Goal: Information Seeking & Learning: Learn about a topic

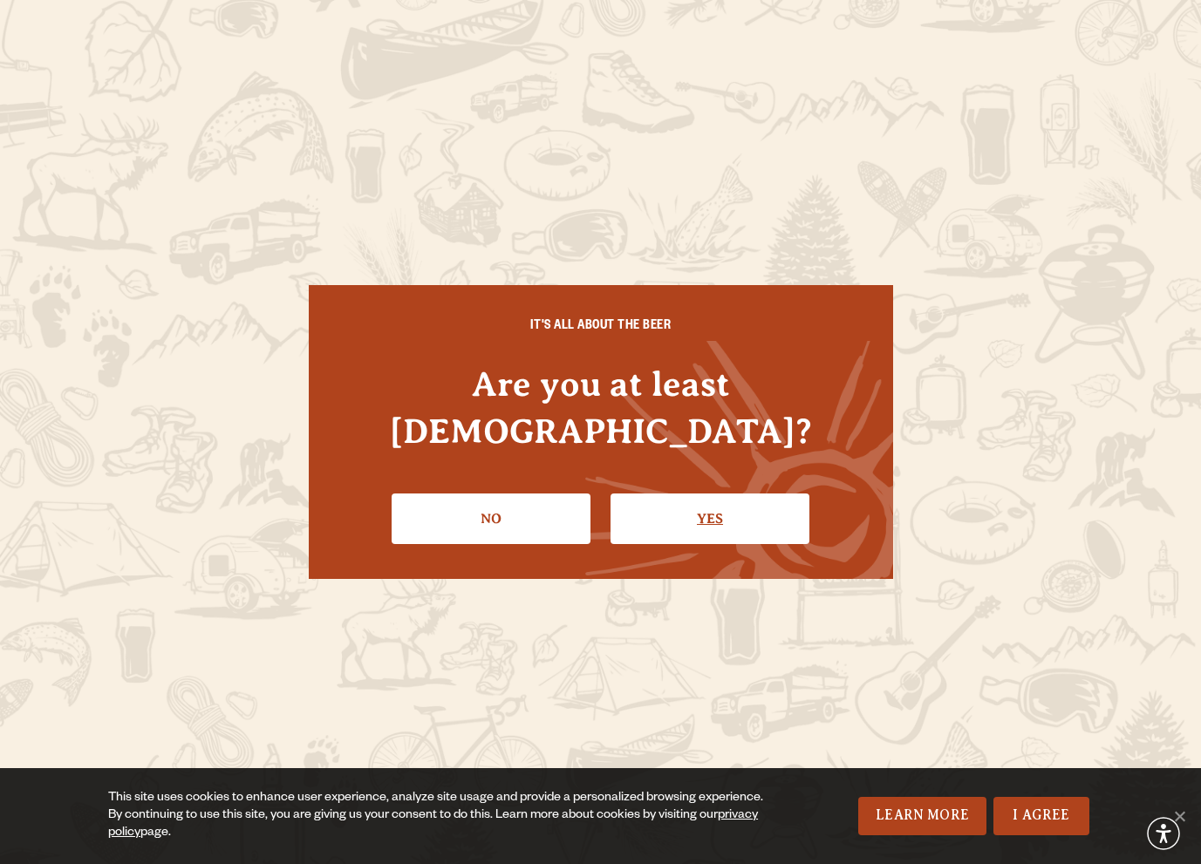
click at [737, 494] on link "Yes" at bounding box center [709, 519] width 199 height 51
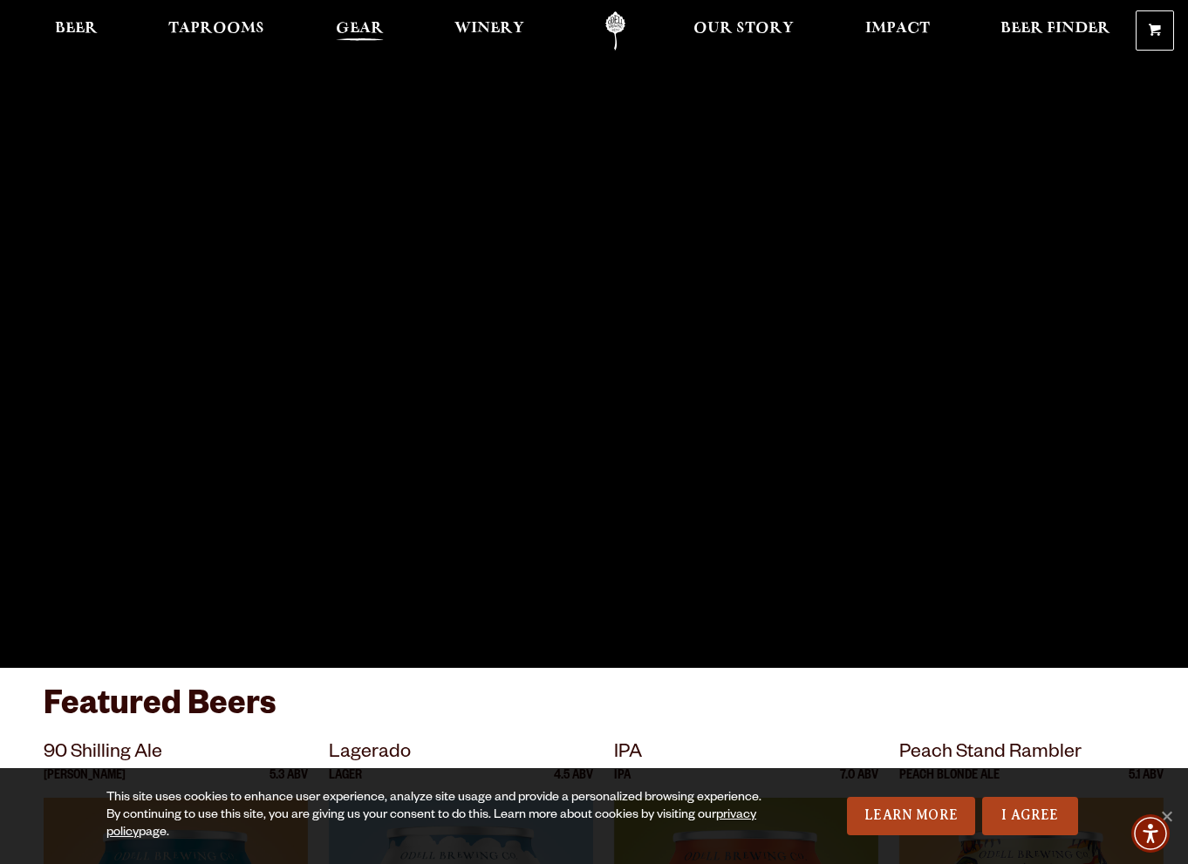
click at [373, 31] on span "Gear" at bounding box center [360, 29] width 48 height 14
click at [227, 25] on span "Taprooms" at bounding box center [216, 29] width 96 height 14
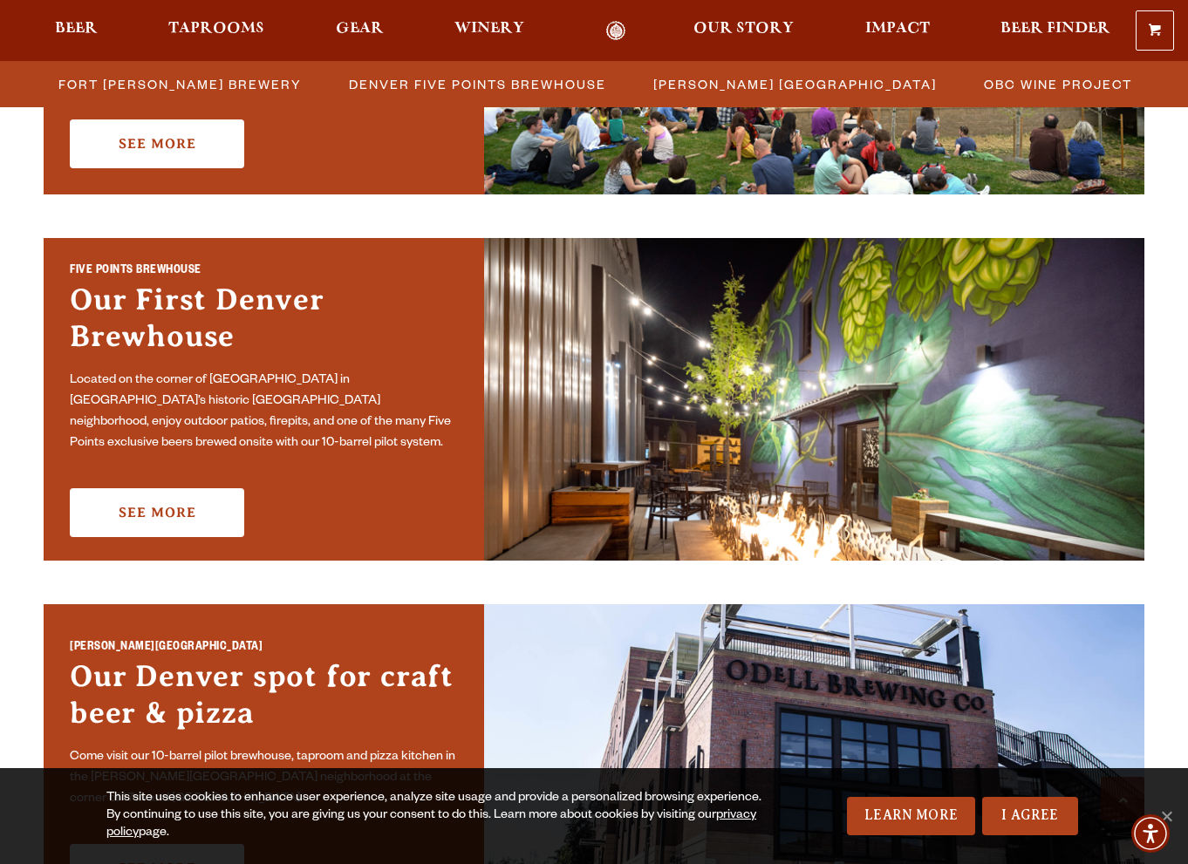
scroll to position [436, 0]
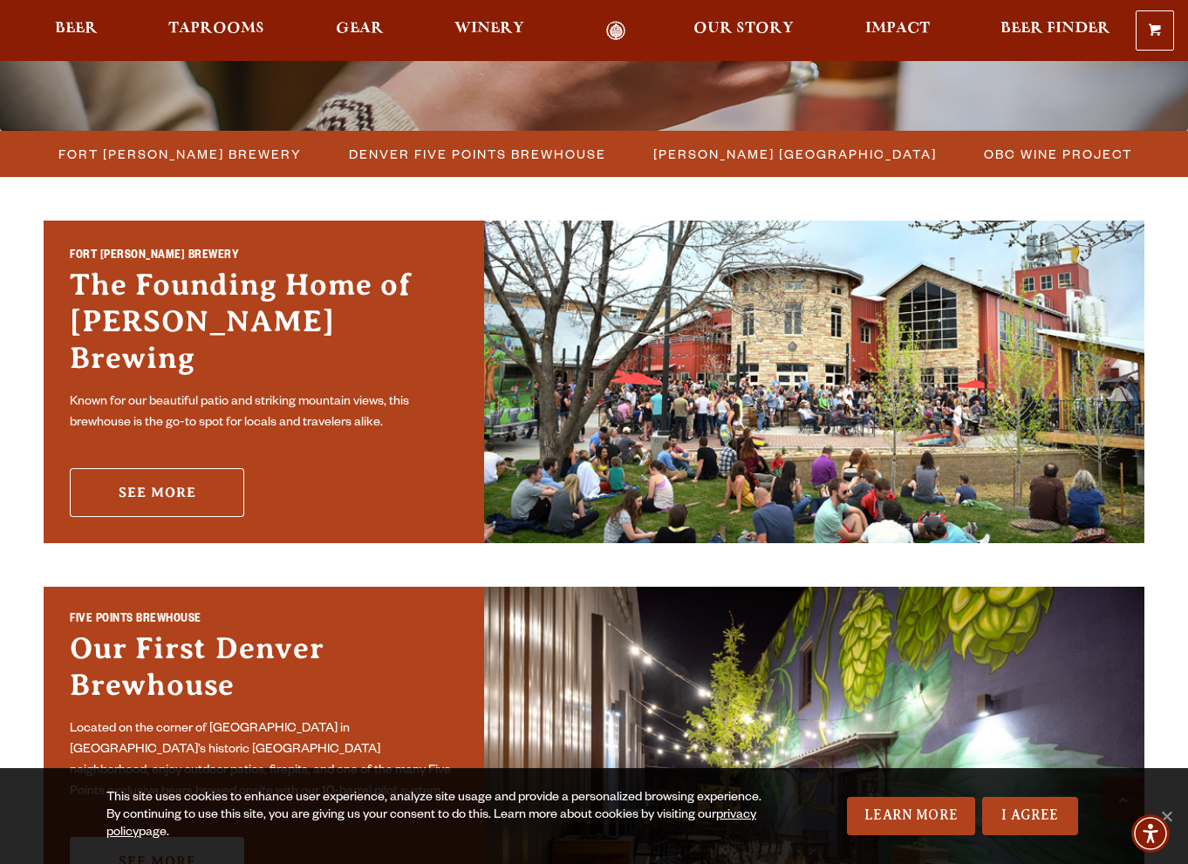
click at [130, 468] on link "See More" at bounding box center [157, 492] width 174 height 49
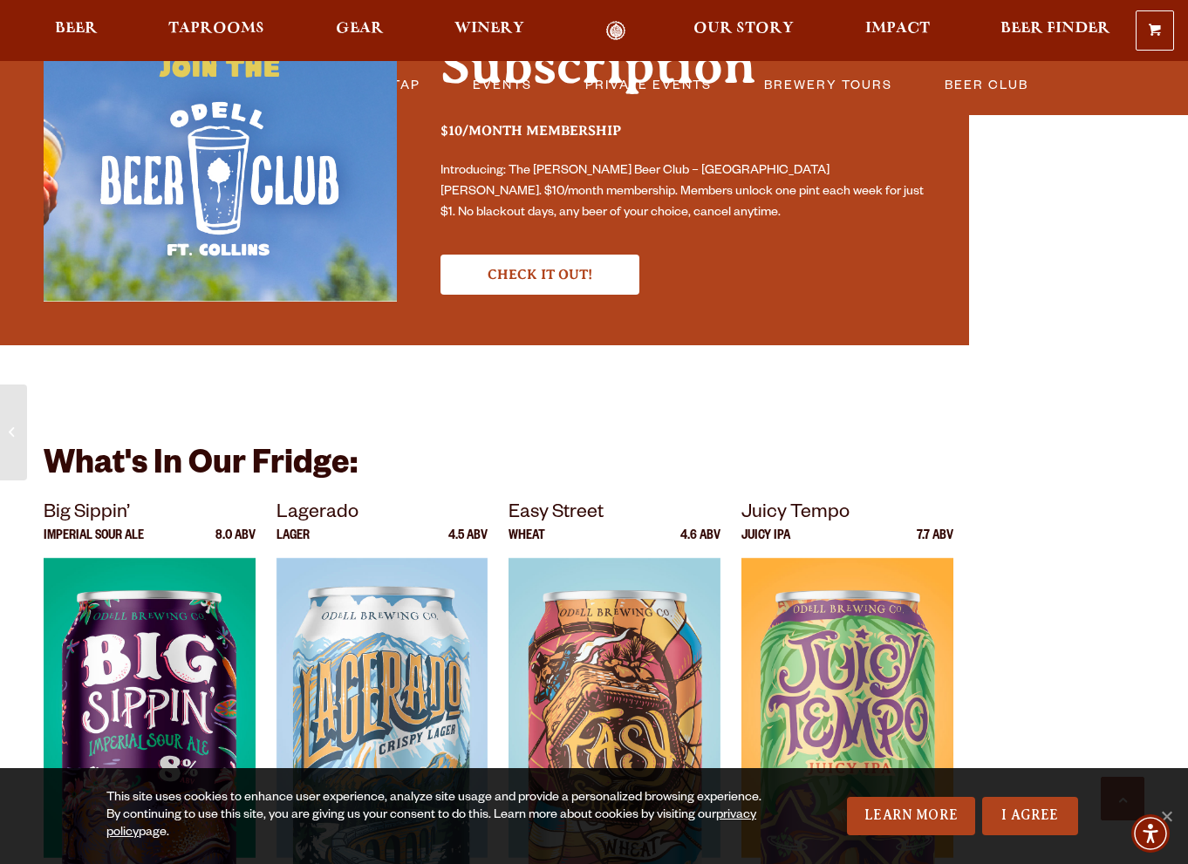
scroll to position [2355, 0]
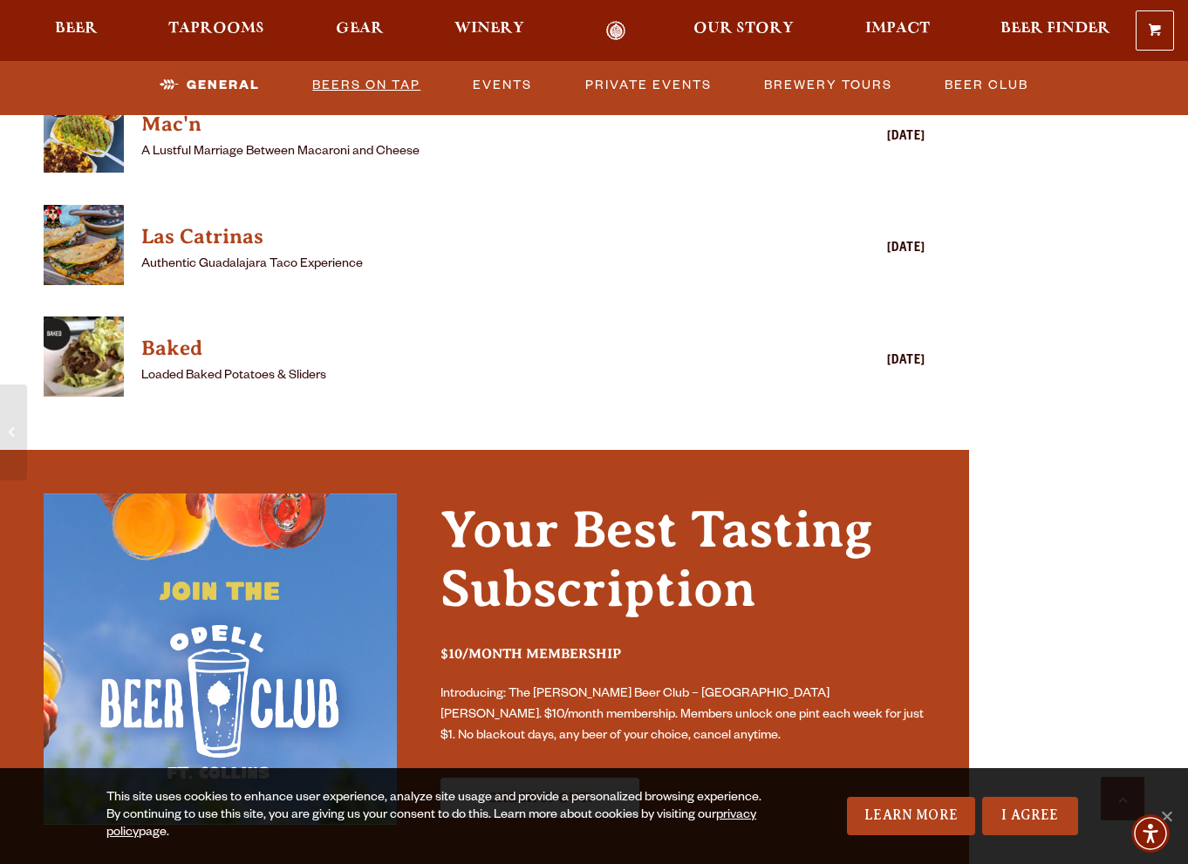
click at [390, 78] on link "Beers on Tap" at bounding box center [366, 85] width 122 height 40
click at [370, 78] on link "Beers on Tap" at bounding box center [352, 85] width 153 height 40
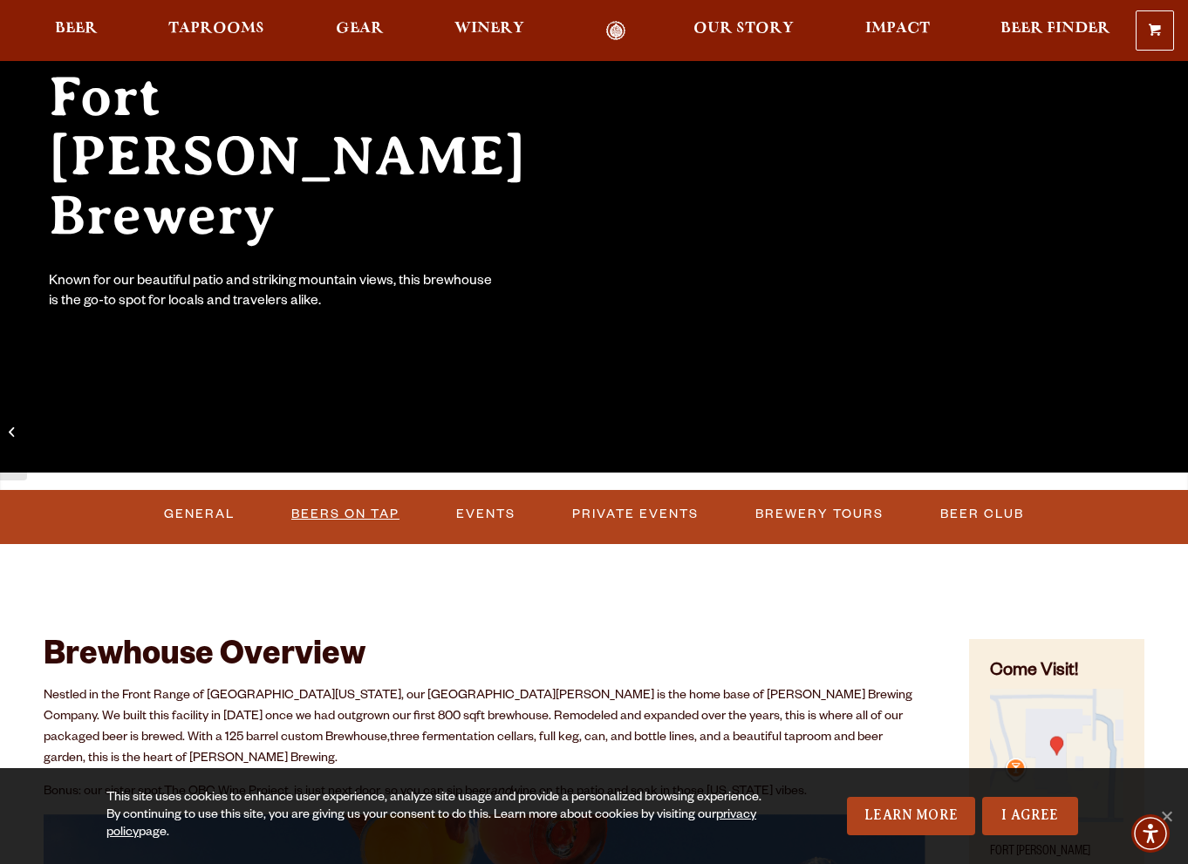
scroll to position [349, 0]
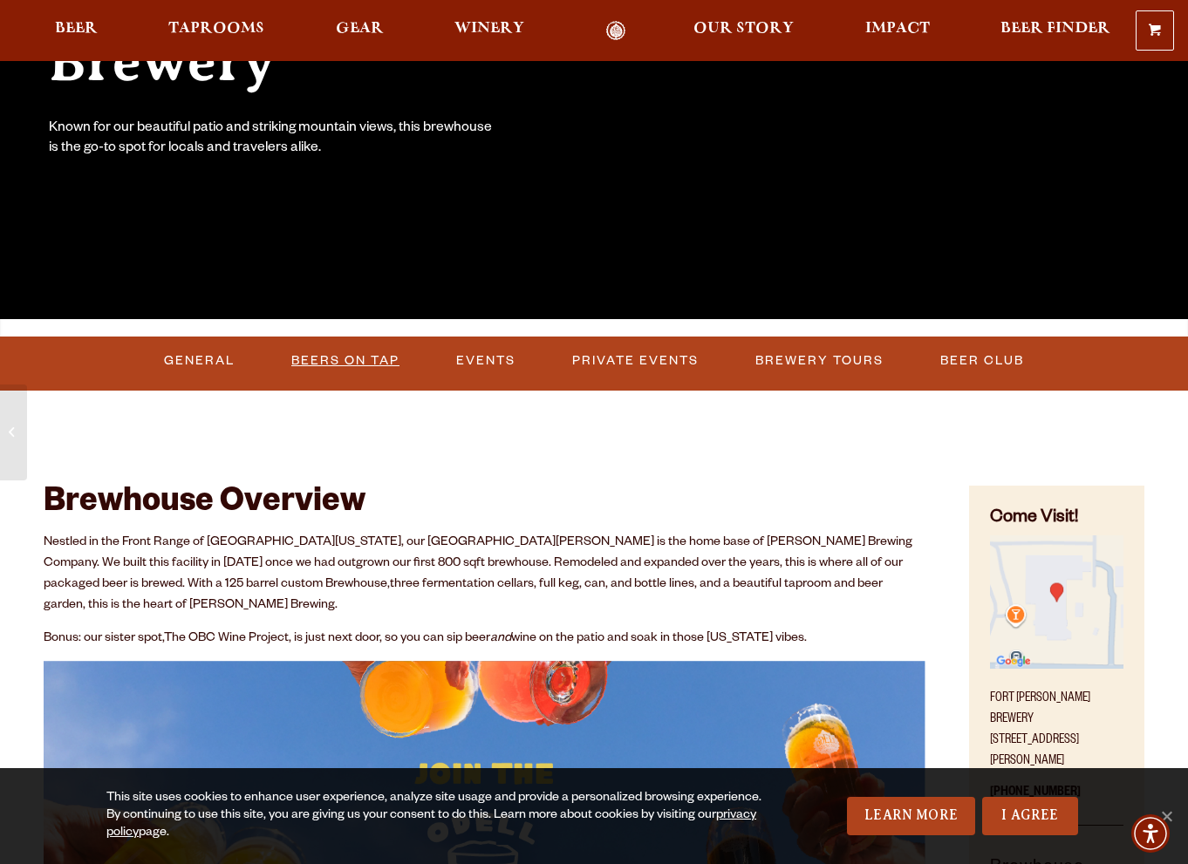
click at [339, 358] on link "Beers on Tap" at bounding box center [345, 361] width 122 height 40
click at [357, 357] on link "Beers on Tap" at bounding box center [352, 361] width 153 height 40
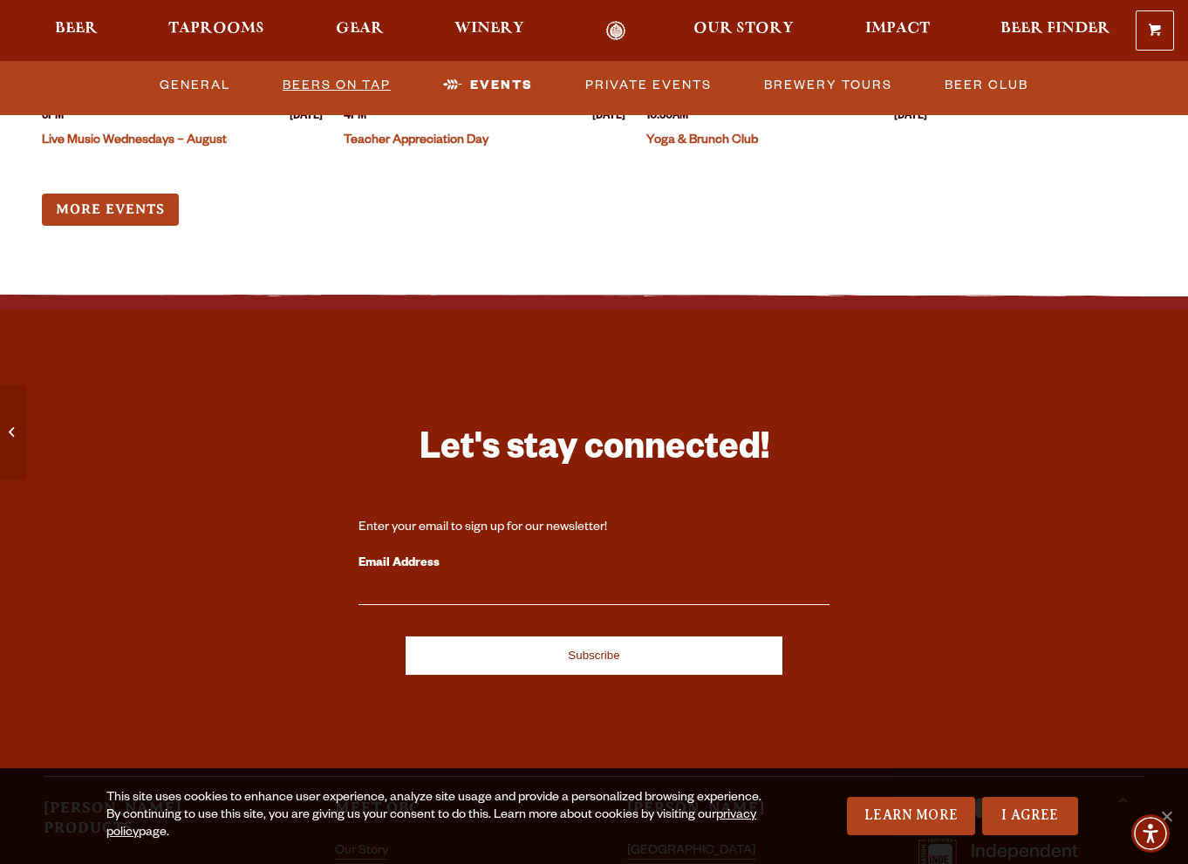
scroll to position [4535, 0]
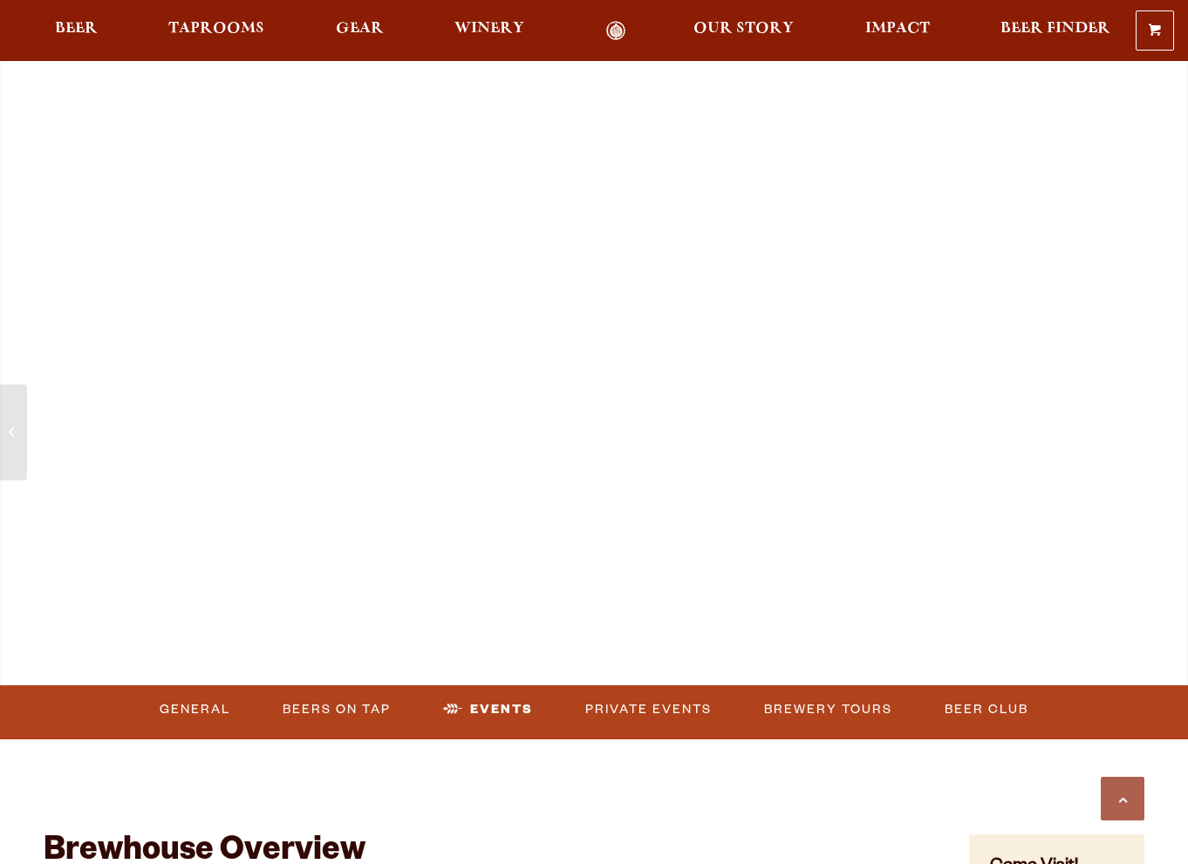
scroll to position [4535, 0]
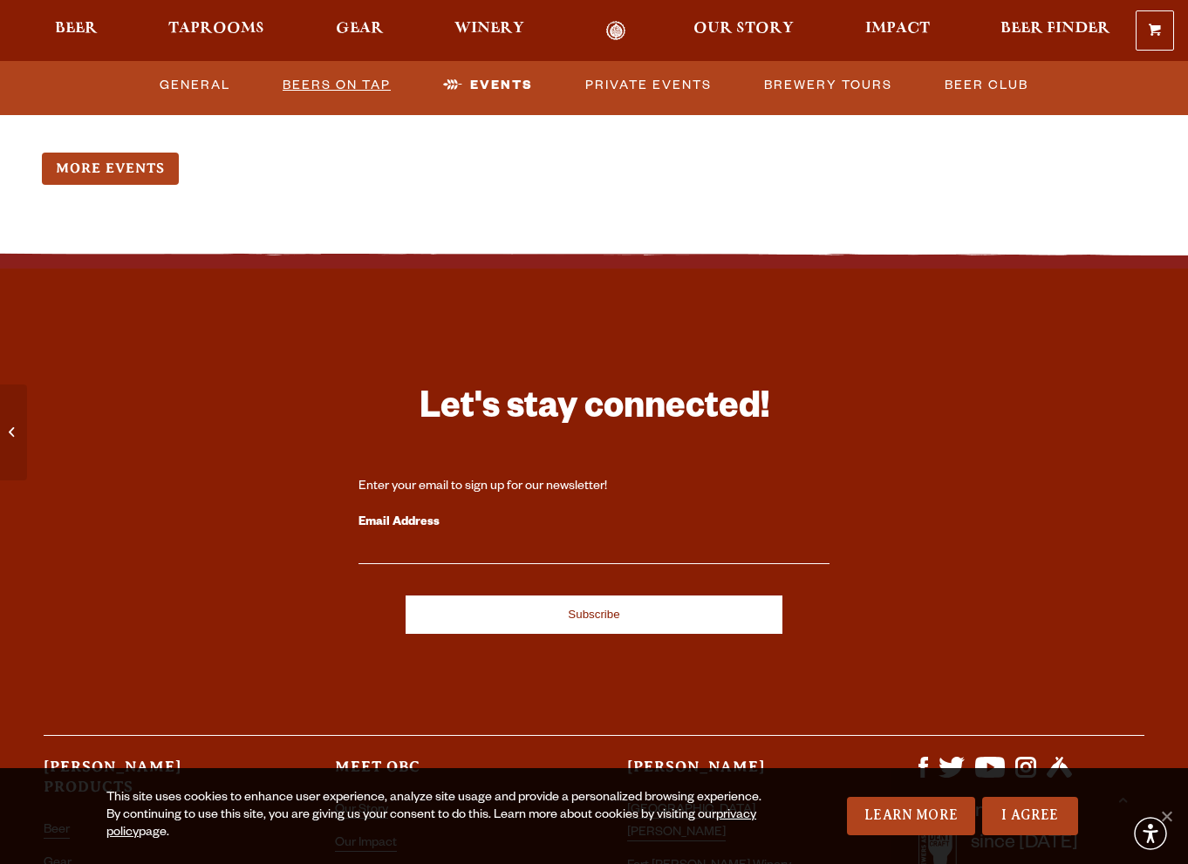
click at [341, 82] on link "Beers on Tap" at bounding box center [337, 85] width 122 height 40
click at [1038, 818] on link "I Agree" at bounding box center [1030, 816] width 96 height 38
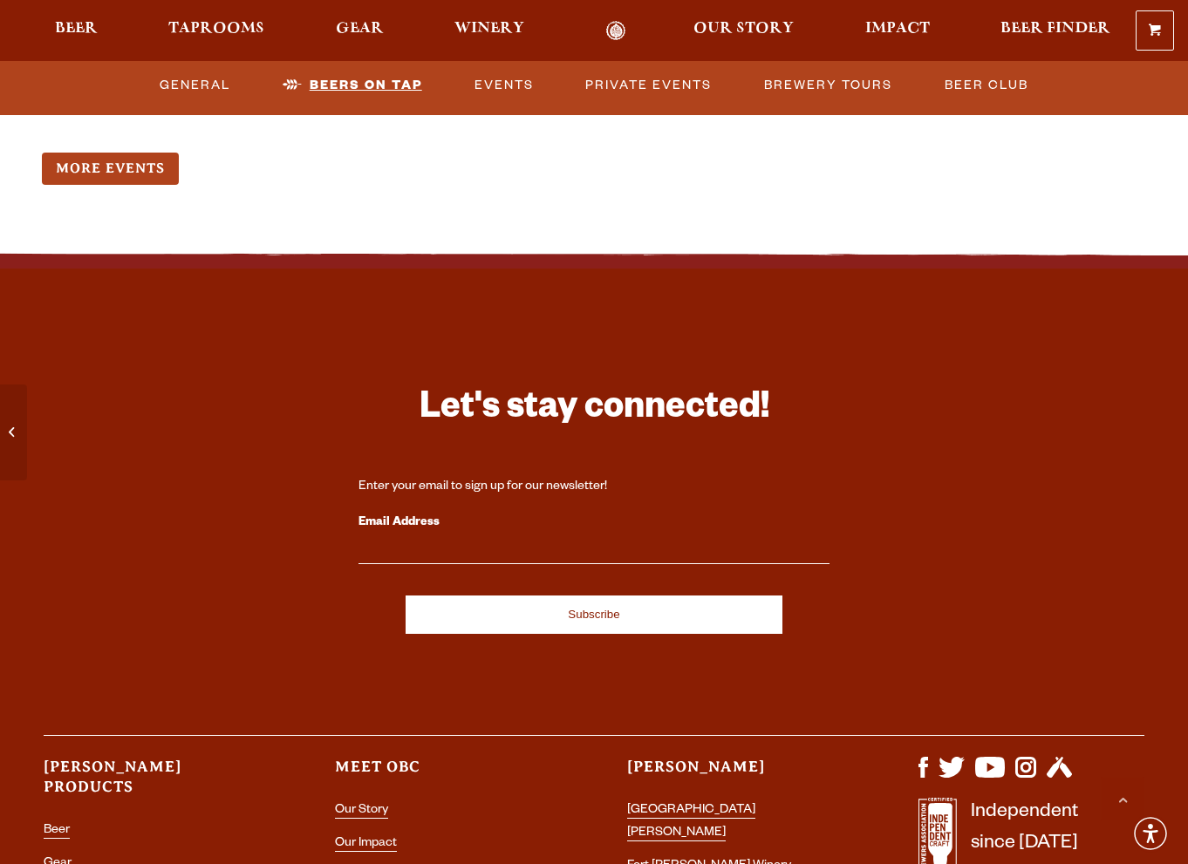
click at [340, 79] on link "Beers on Tap" at bounding box center [352, 85] width 153 height 40
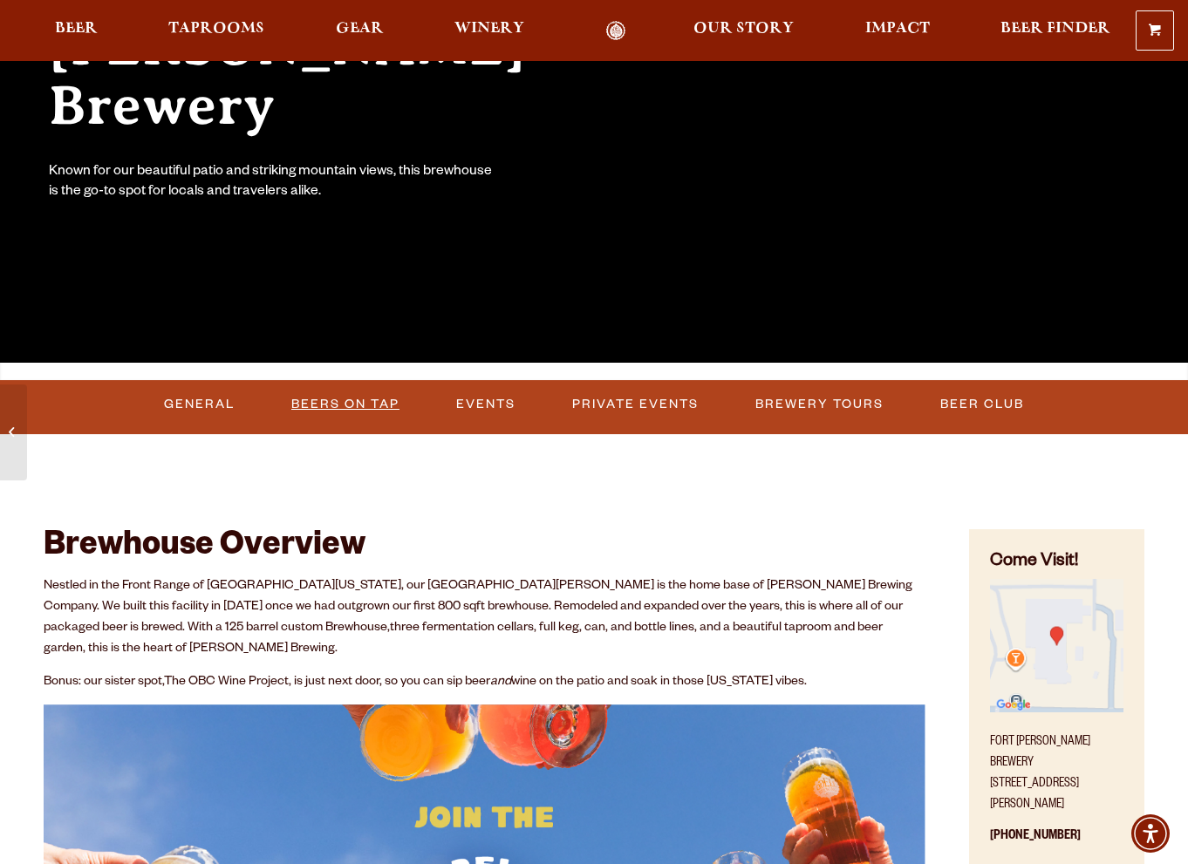
scroll to position [349, 0]
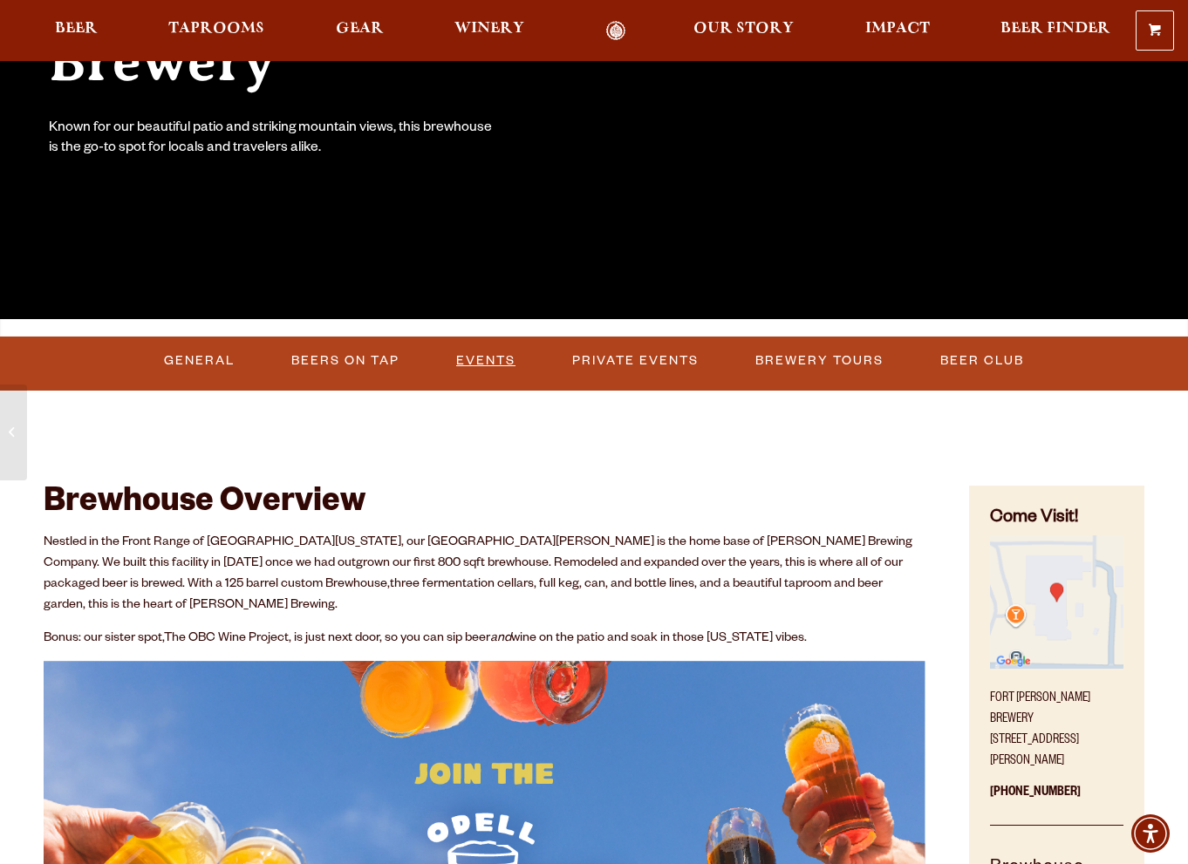
click at [481, 357] on link "Events" at bounding box center [485, 361] width 73 height 40
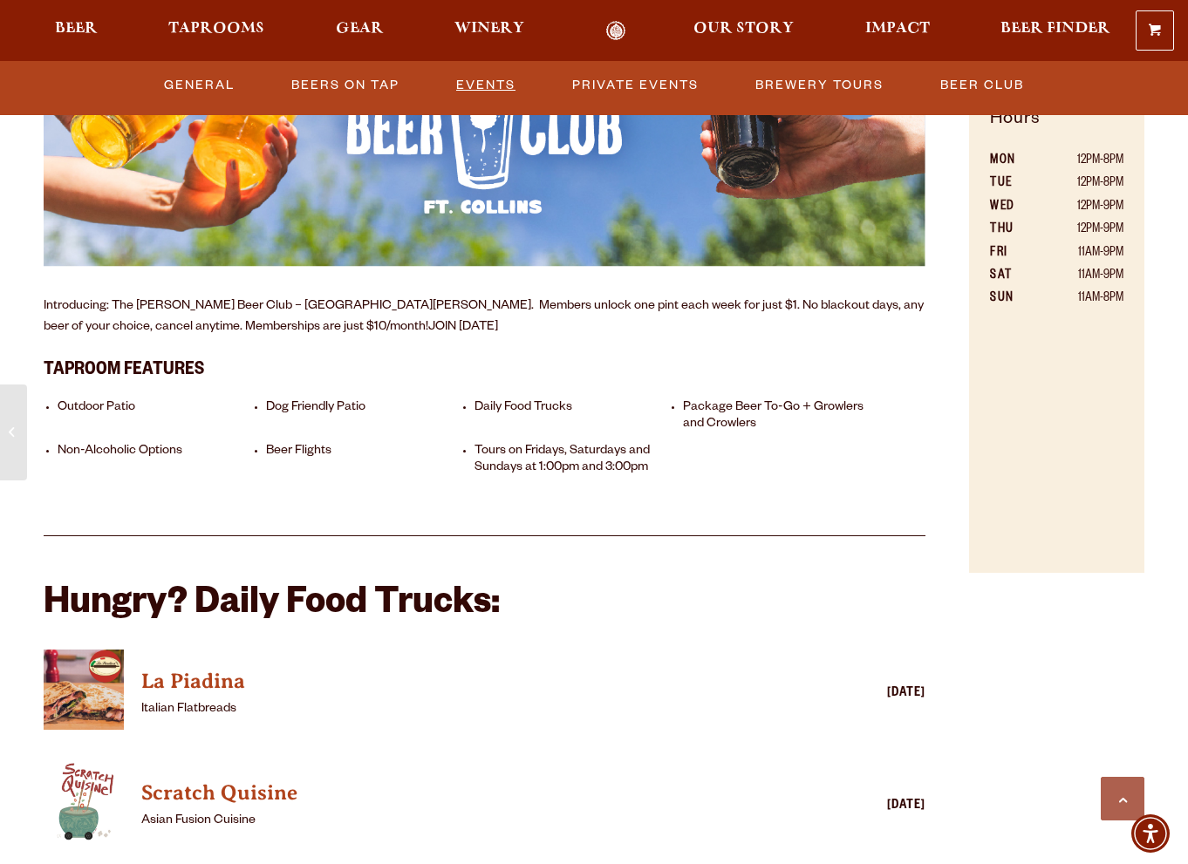
scroll to position [562, 0]
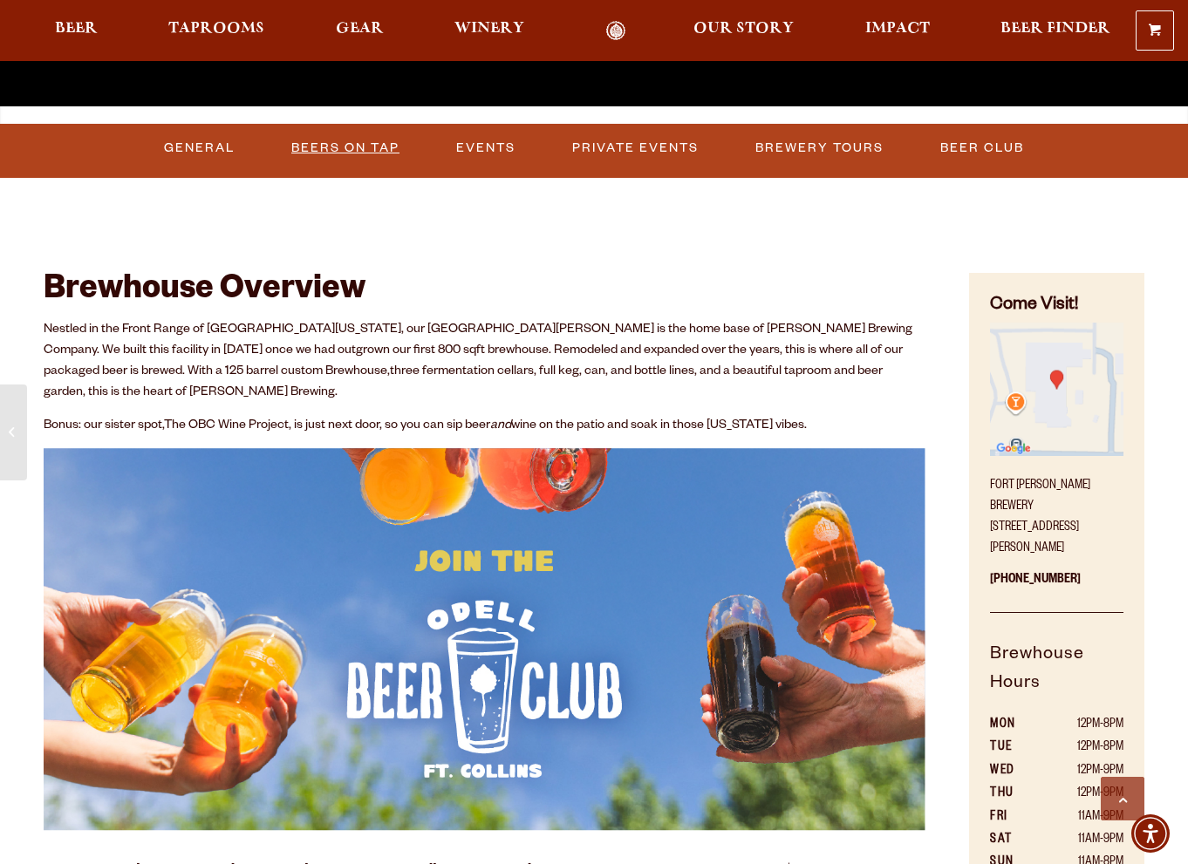
click at [317, 140] on link "Beers on Tap" at bounding box center [345, 148] width 122 height 40
click at [194, 147] on link "General" at bounding box center [195, 148] width 85 height 40
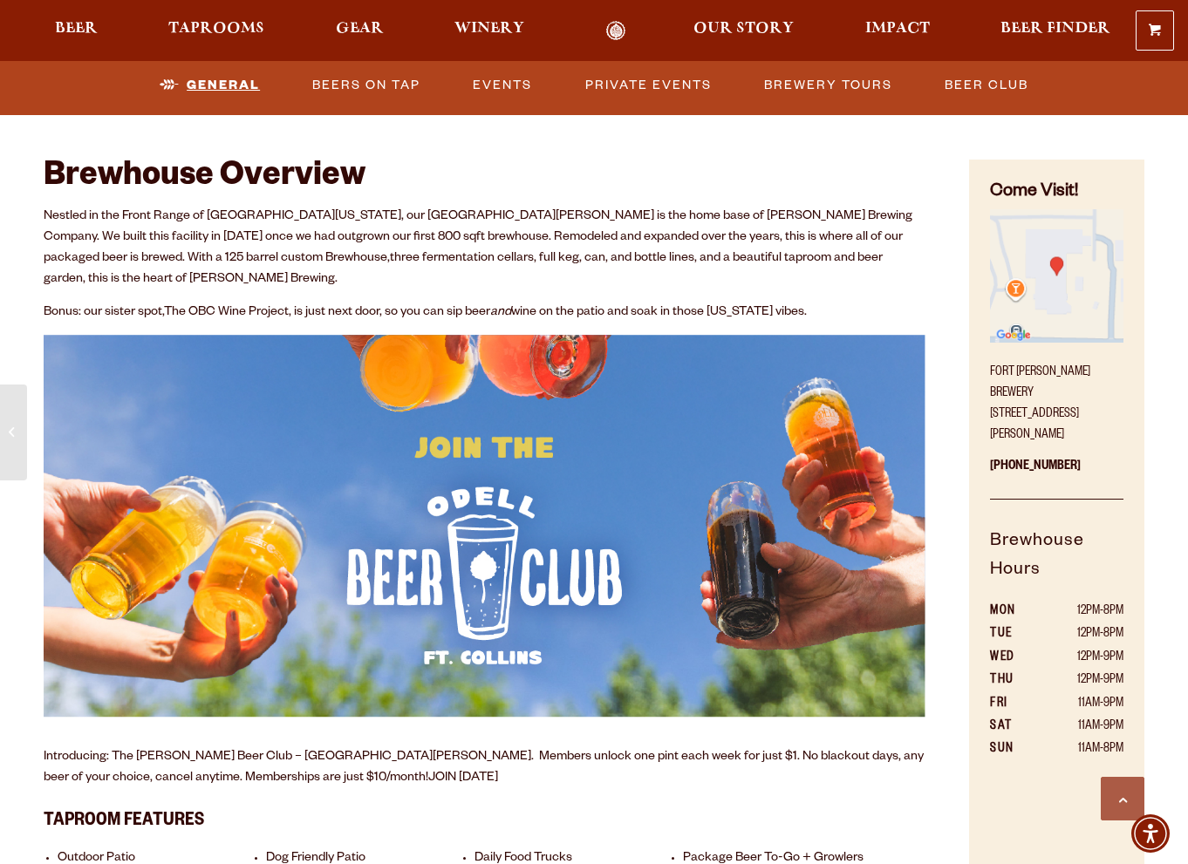
scroll to position [681, 0]
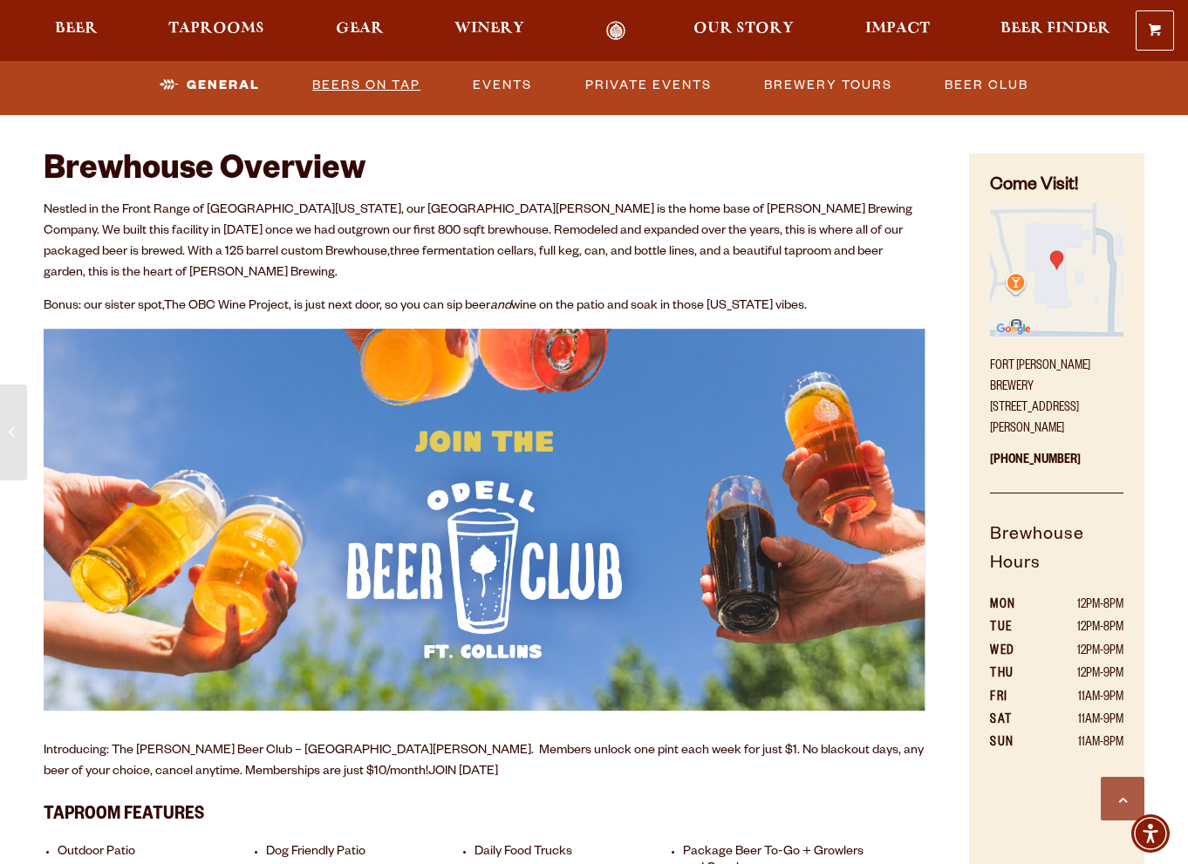
click at [368, 84] on link "Beers on Tap" at bounding box center [366, 85] width 122 height 40
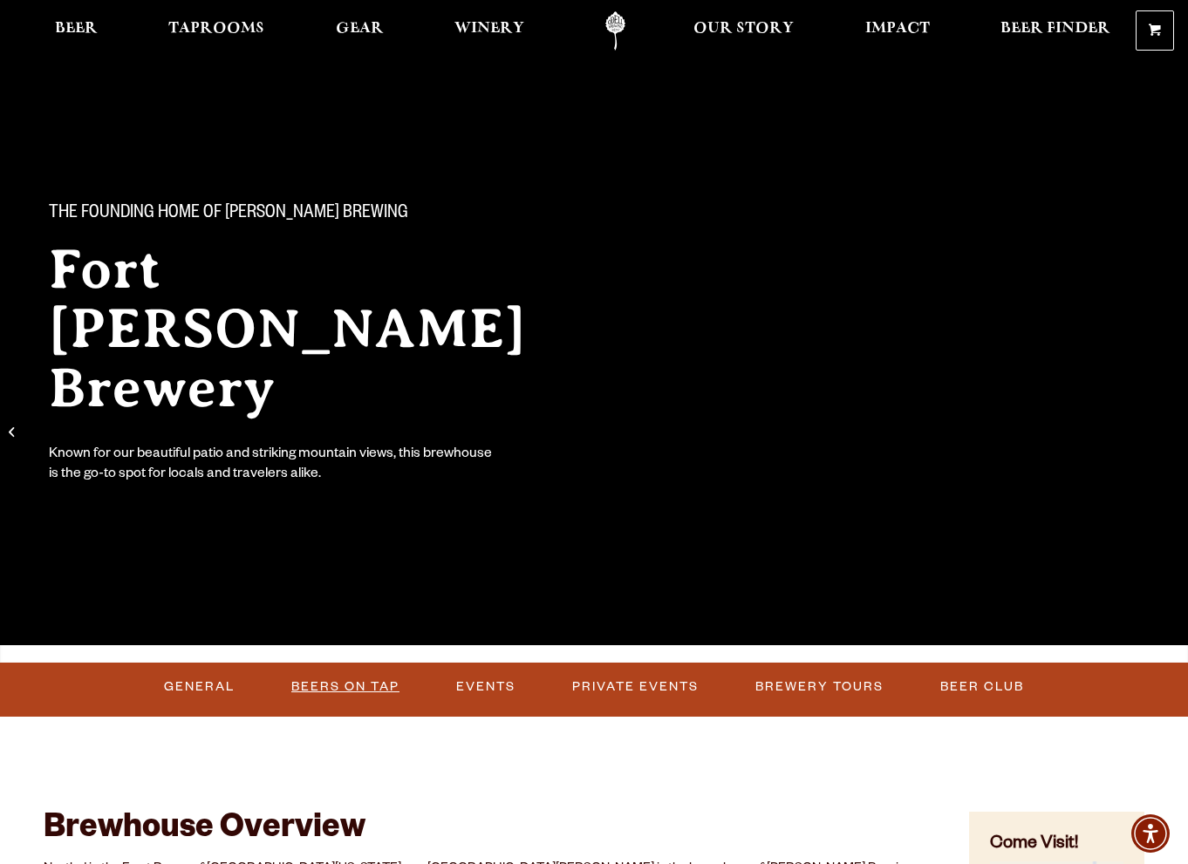
scroll to position [0, 0]
